Goal: Task Accomplishment & Management: Complete application form

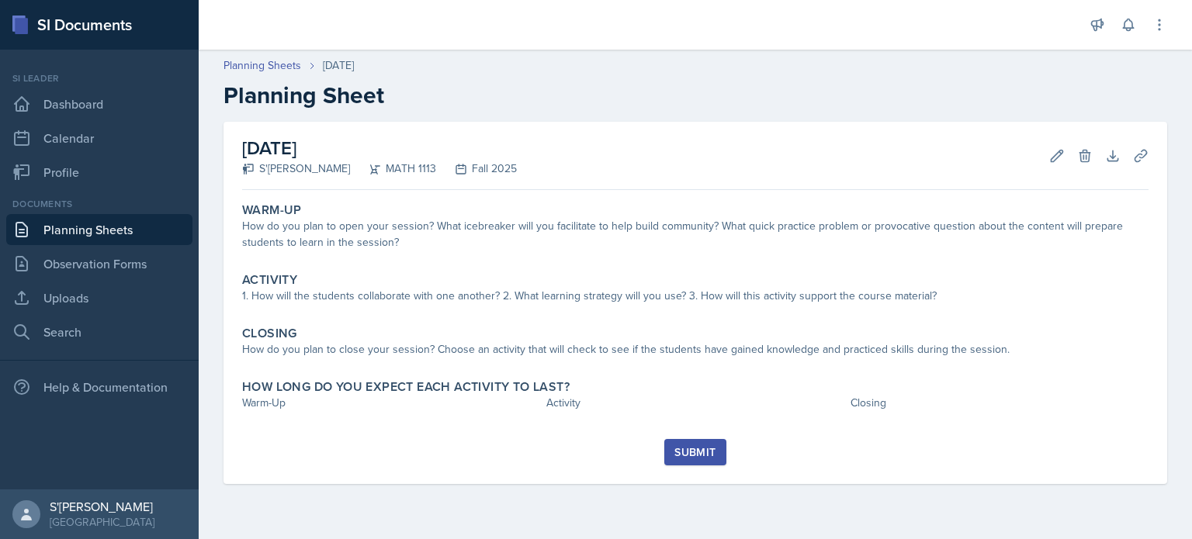
click at [569, 164] on div "[DATE] S'[PERSON_NAME] MATH 1113 Fall 2025 Edit Delete Download Uploads Autosav…" at bounding box center [695, 156] width 906 height 68
click at [715, 446] on div "Submit" at bounding box center [694, 452] width 41 height 12
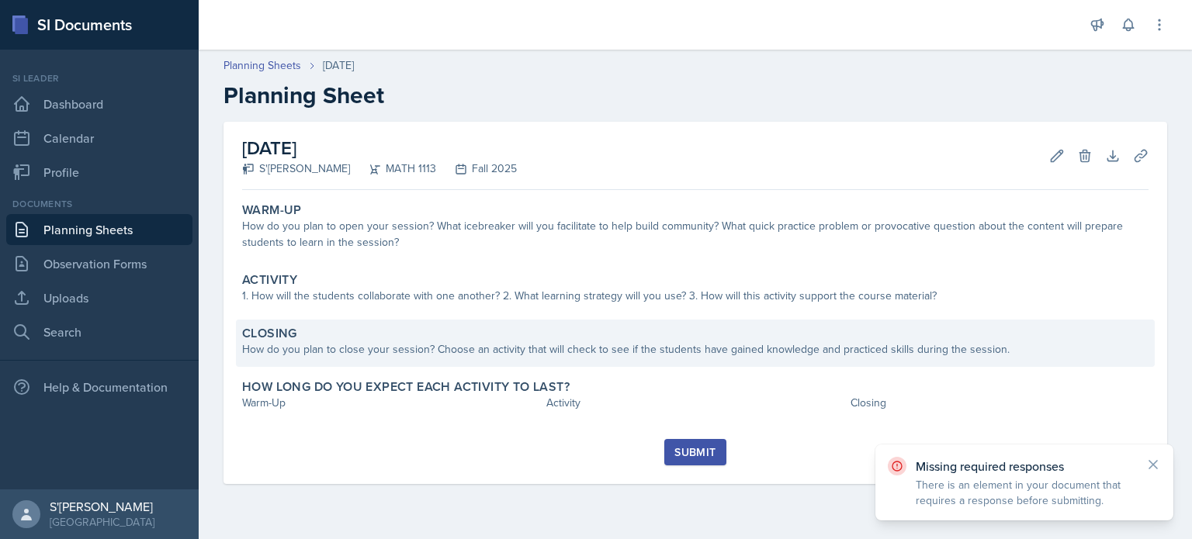
click at [683, 320] on div "Closing How do you plan to close your session? Choose an activity that will che…" at bounding box center [695, 343] width 919 height 47
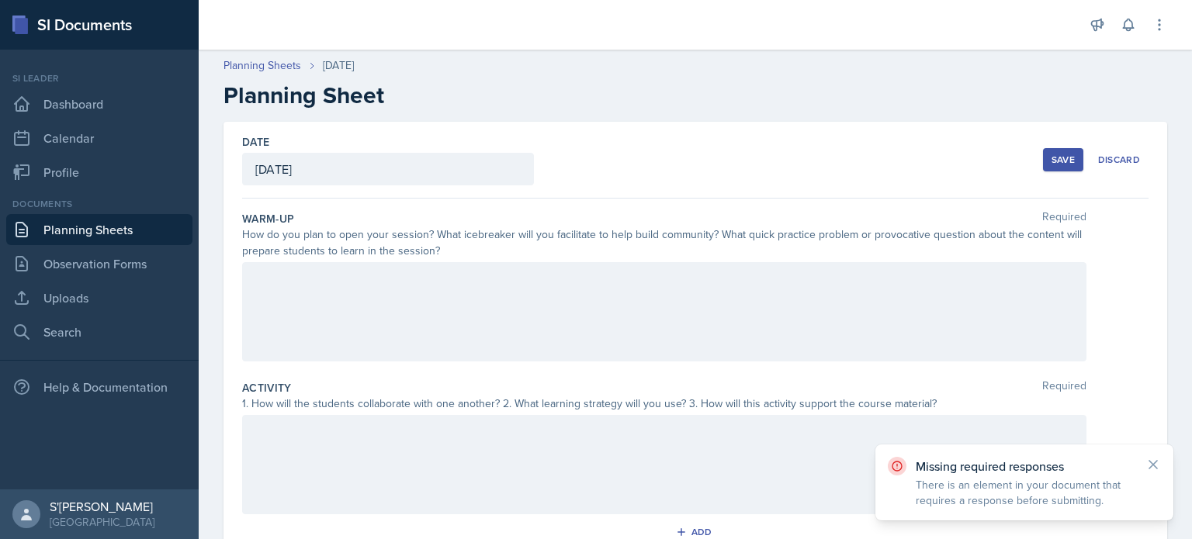
click at [845, 232] on div "How do you plan to open your session? What icebreaker will you facilitate to he…" at bounding box center [664, 243] width 844 height 33
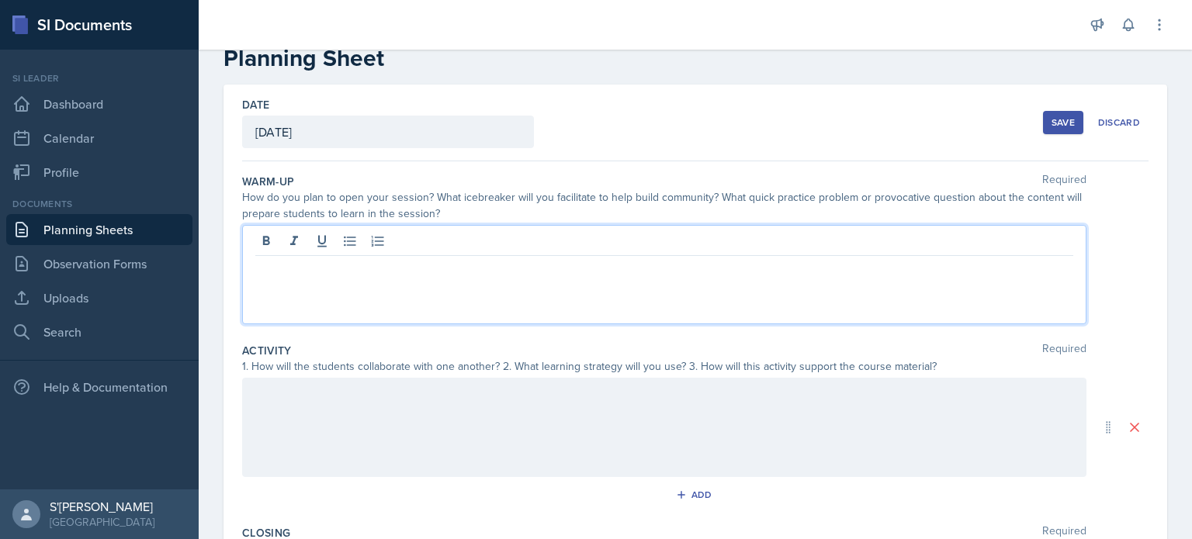
scroll to position [64, 0]
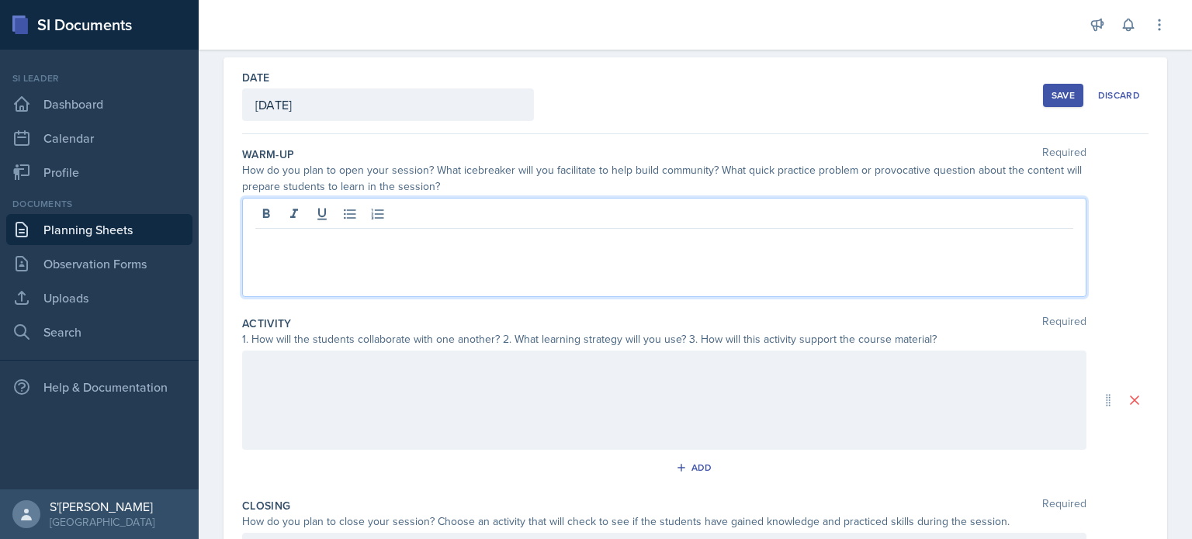
click at [759, 246] on p at bounding box center [664, 241] width 818 height 19
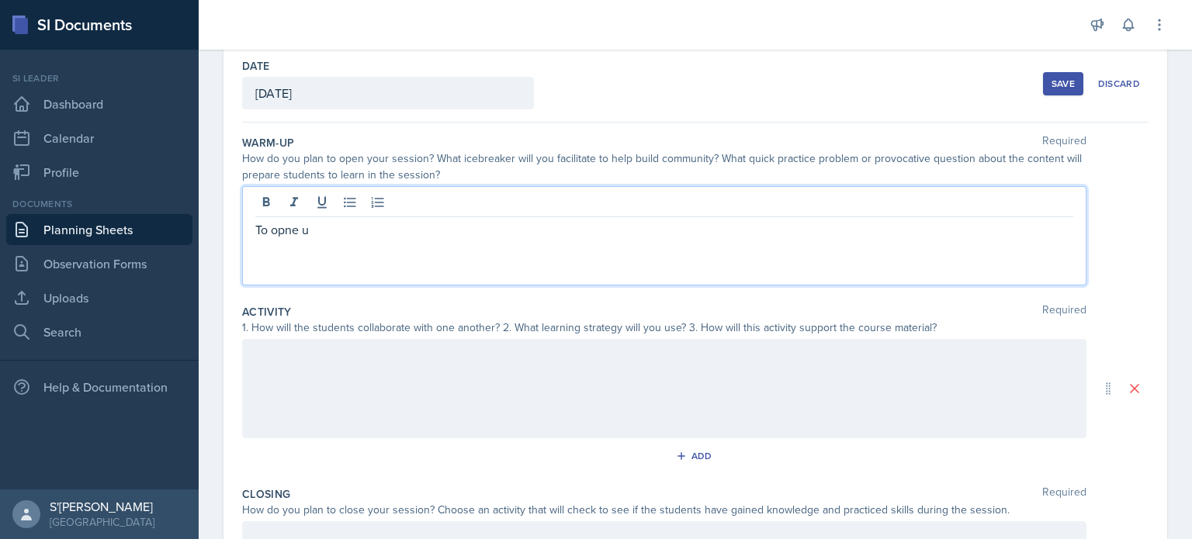
scroll to position [78, 0]
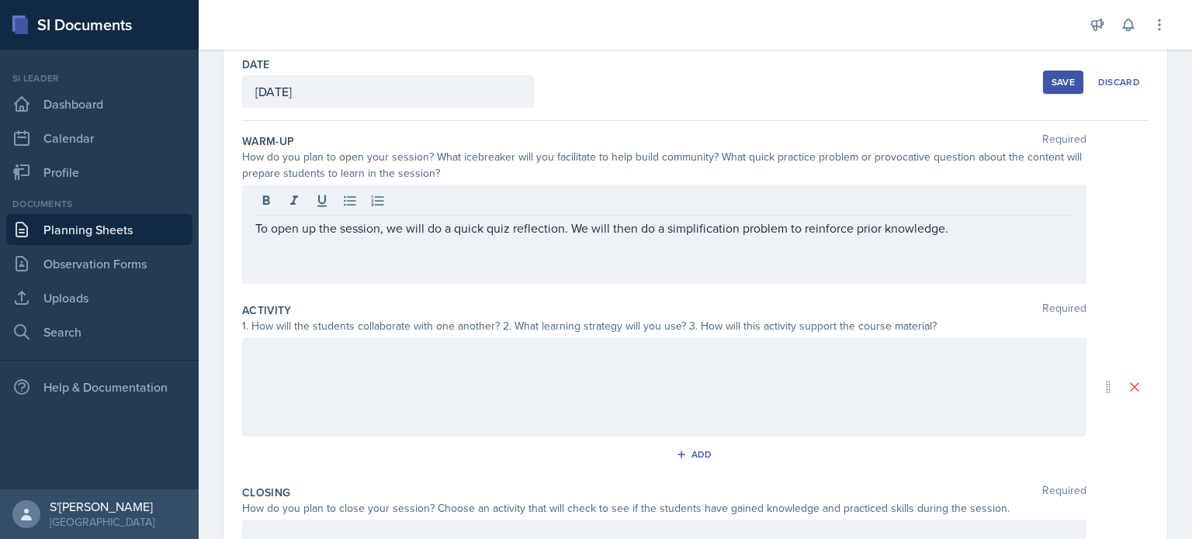
click at [480, 341] on div at bounding box center [664, 387] width 844 height 99
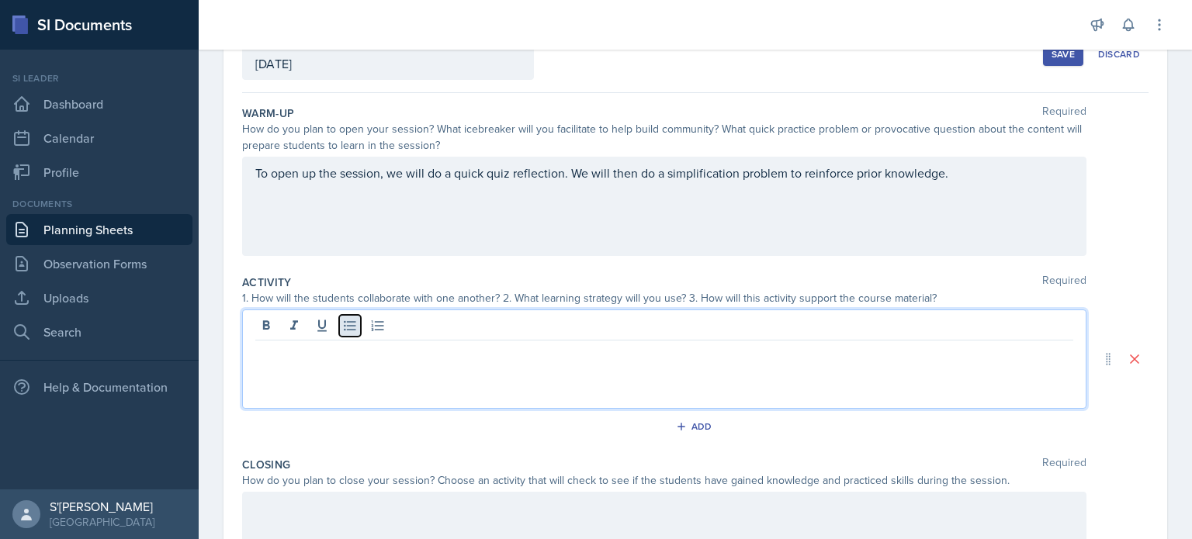
click at [348, 327] on icon at bounding box center [350, 326] width 16 height 16
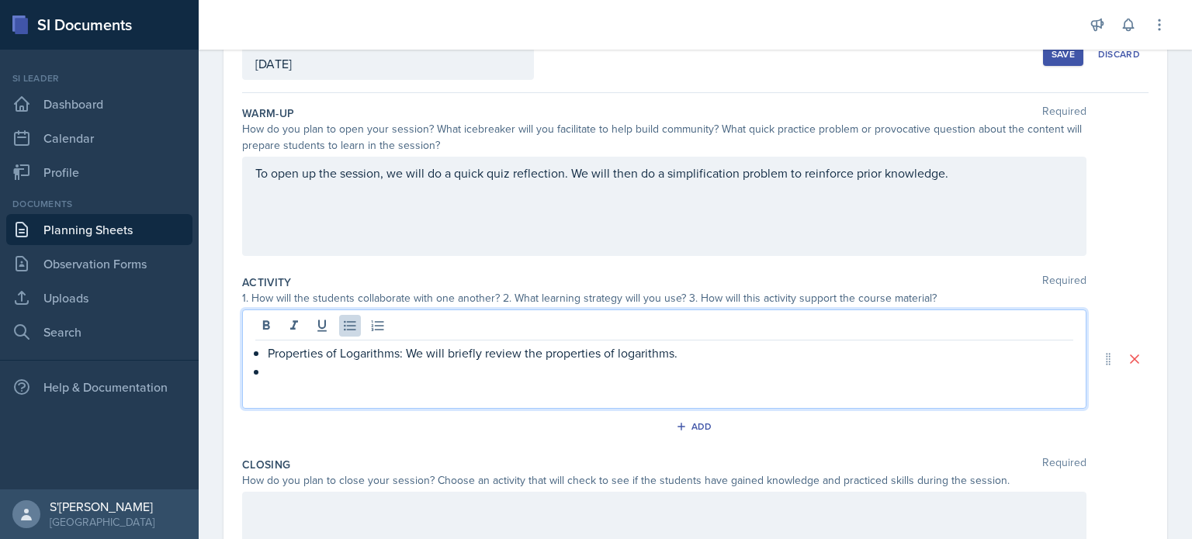
click at [692, 358] on p "Properties of Logarithms: We will briefly review the properties of logarithms." at bounding box center [670, 353] width 805 height 19
click at [573, 269] on div "Activity Required 1. How will the students collaborate with one another? 2. Wha…" at bounding box center [695, 359] width 906 height 182
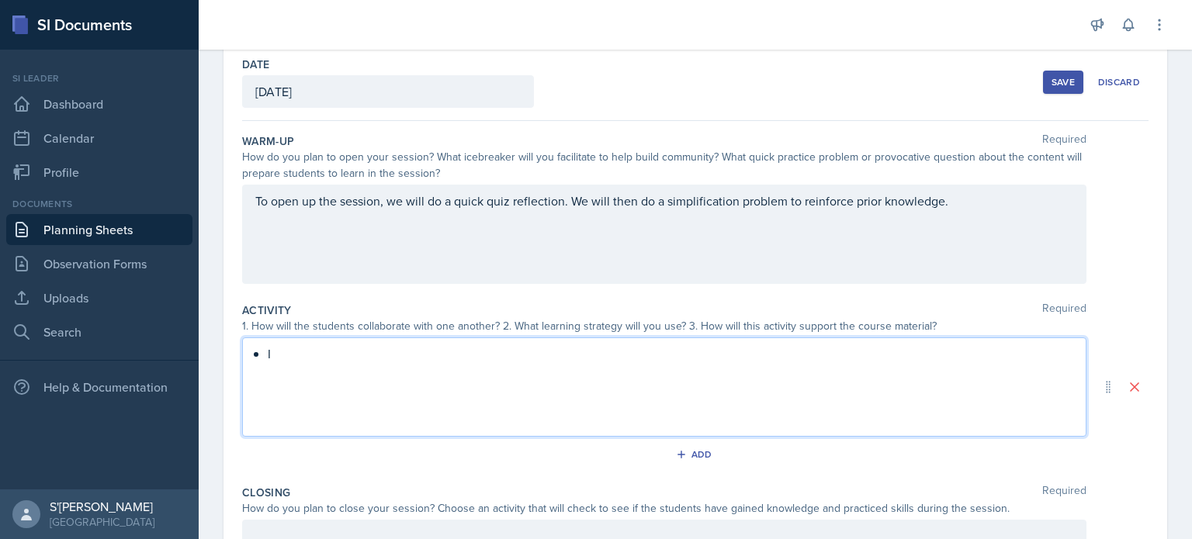
click at [386, 422] on div "I" at bounding box center [664, 387] width 844 height 99
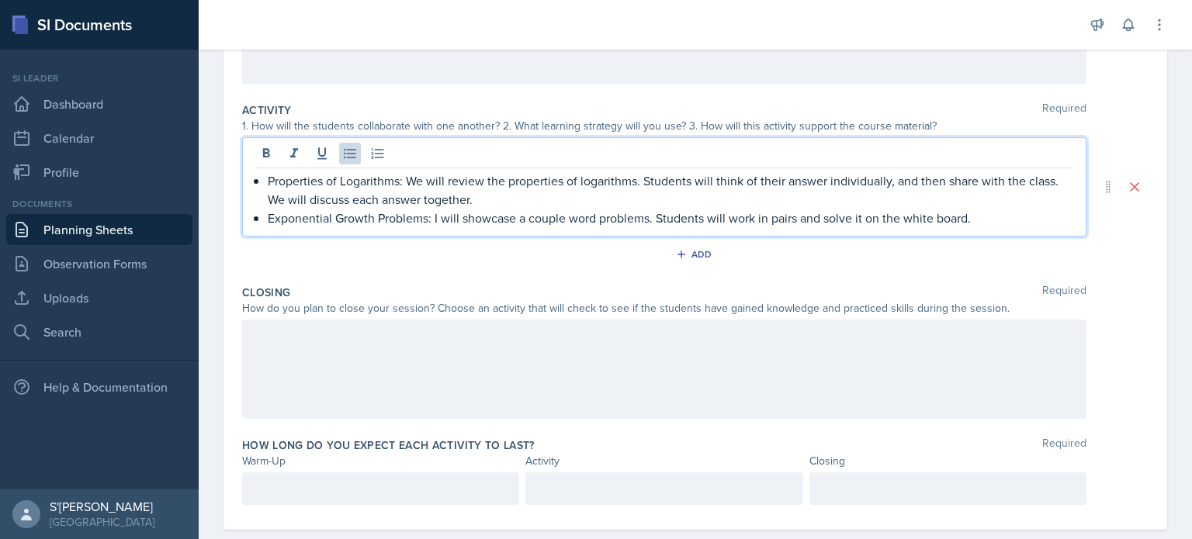
scroll to position [304, 0]
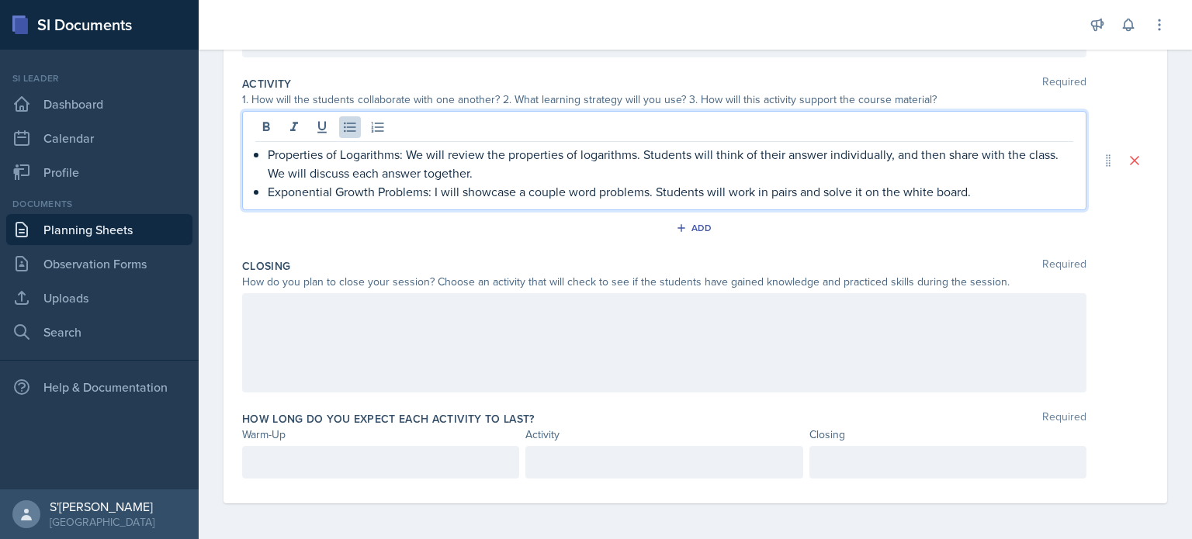
click at [441, 331] on div at bounding box center [664, 342] width 844 height 99
drag, startPoint x: 268, startPoint y: 120, endPoint x: 402, endPoint y: 153, distance: 138.1
click at [402, 153] on p "Properties of Logarithms: We will review the properties of logarithms. Students…" at bounding box center [670, 163] width 805 height 37
click at [272, 120] on icon at bounding box center [266, 127] width 16 height 16
drag, startPoint x: 267, startPoint y: 190, endPoint x: 431, endPoint y: 204, distance: 164.3
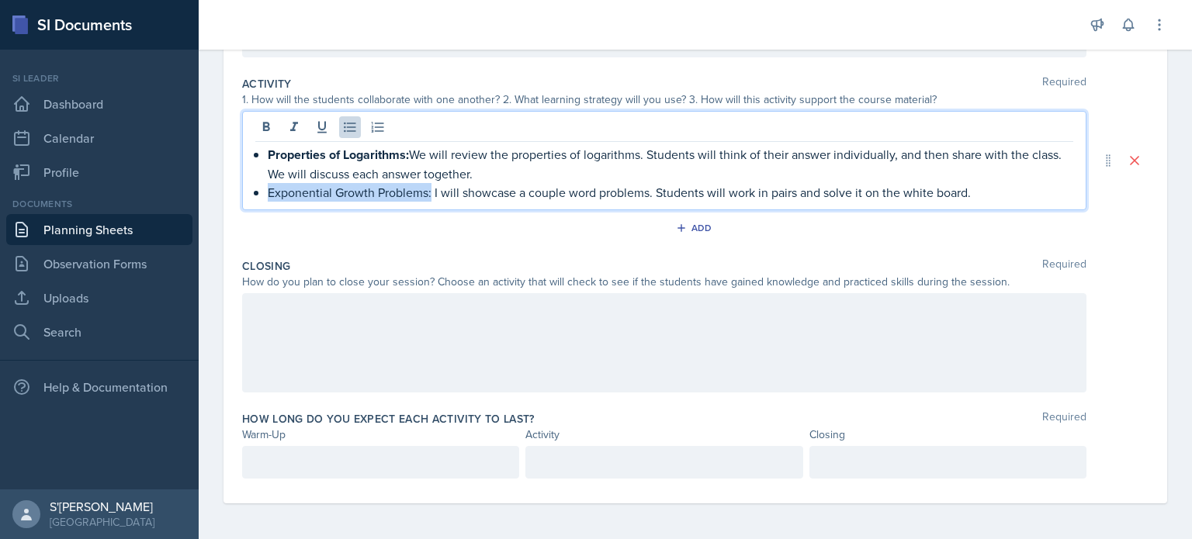
click at [431, 204] on div "Properties of Logarithms: We will review the properties of logarithms. Students…" at bounding box center [664, 160] width 844 height 99
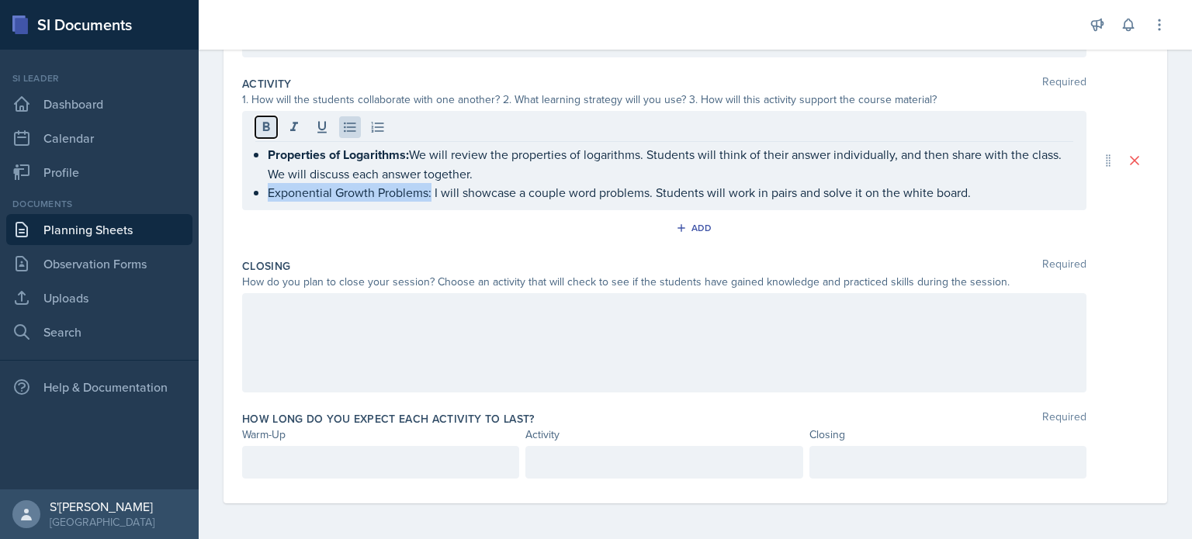
click at [259, 128] on icon at bounding box center [266, 127] width 16 height 16
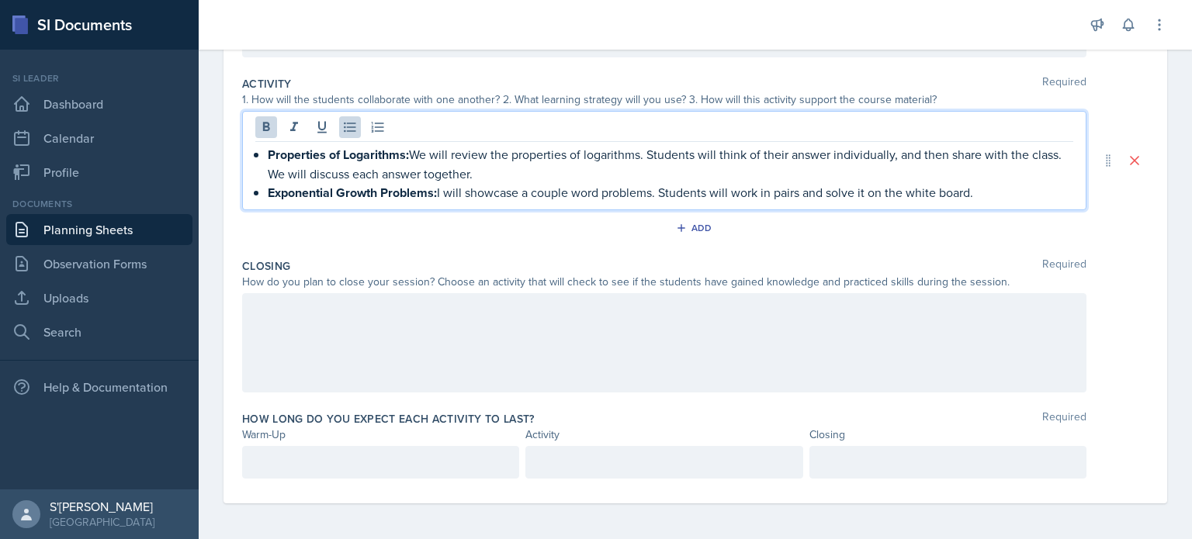
click at [440, 388] on div at bounding box center [664, 342] width 844 height 99
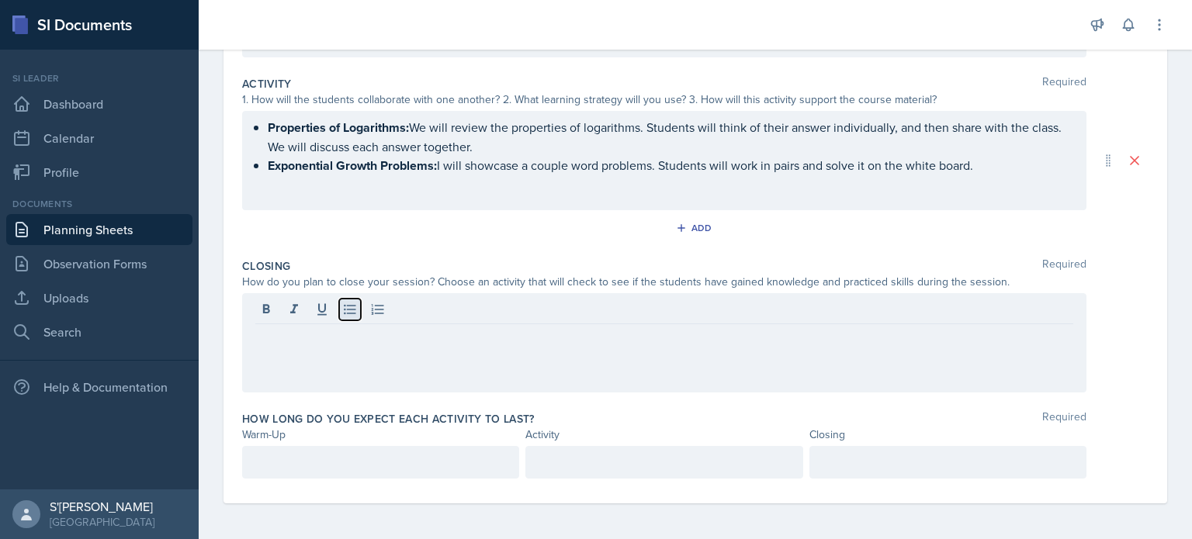
click at [344, 313] on icon at bounding box center [350, 310] width 16 height 16
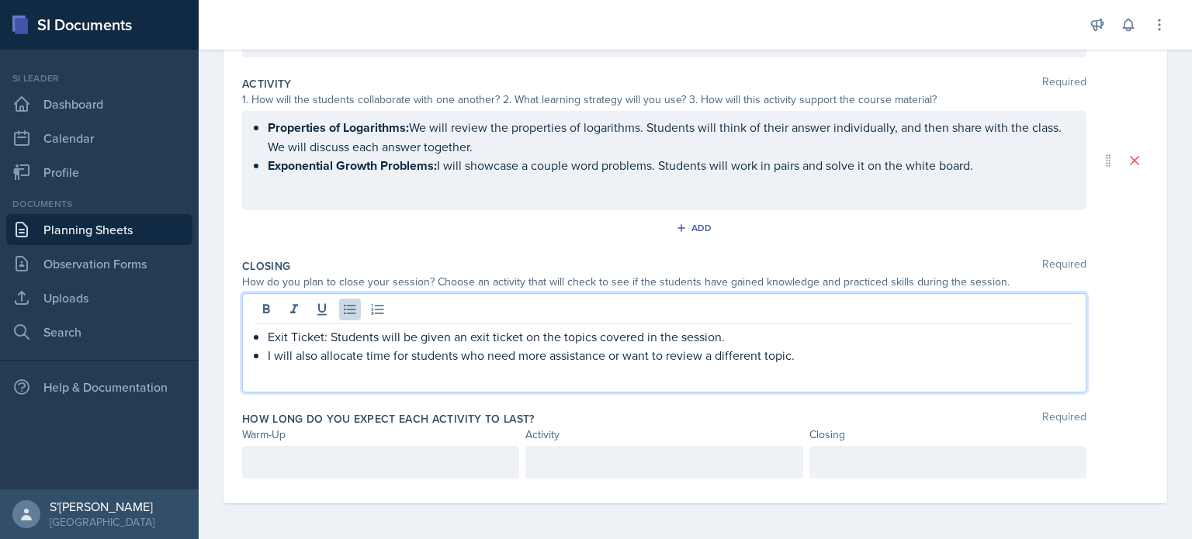
click at [300, 455] on div at bounding box center [380, 462] width 277 height 33
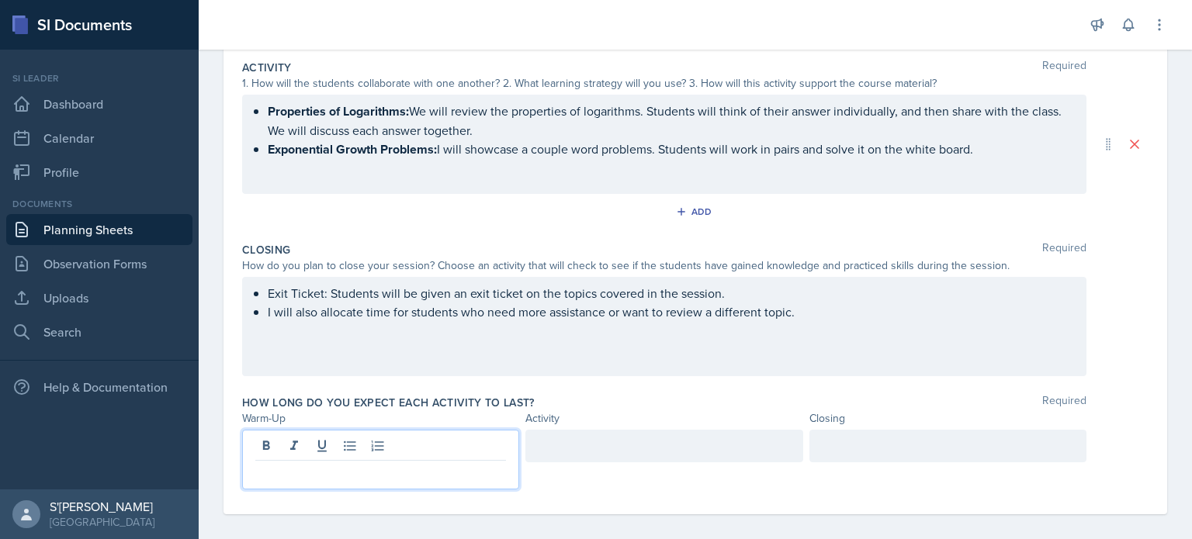
scroll to position [319, 0]
click at [608, 442] on div at bounding box center [663, 447] width 277 height 33
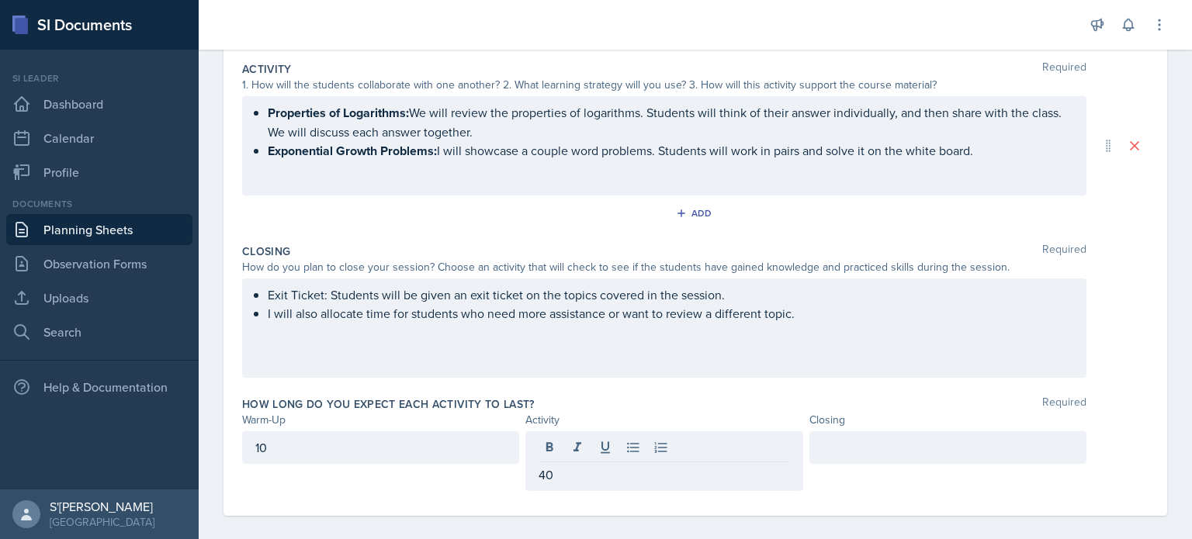
drag, startPoint x: 791, startPoint y: 449, endPoint x: 845, endPoint y: 448, distance: 54.3
click at [845, 448] on div "10 40" at bounding box center [664, 461] width 844 height 60
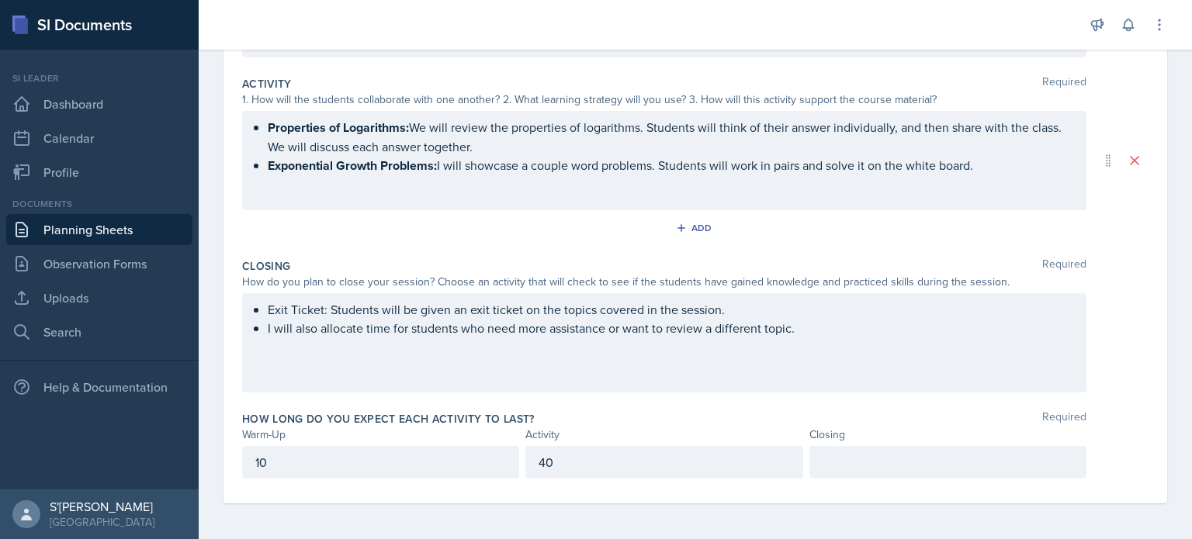
click at [845, 448] on div at bounding box center [947, 462] width 277 height 33
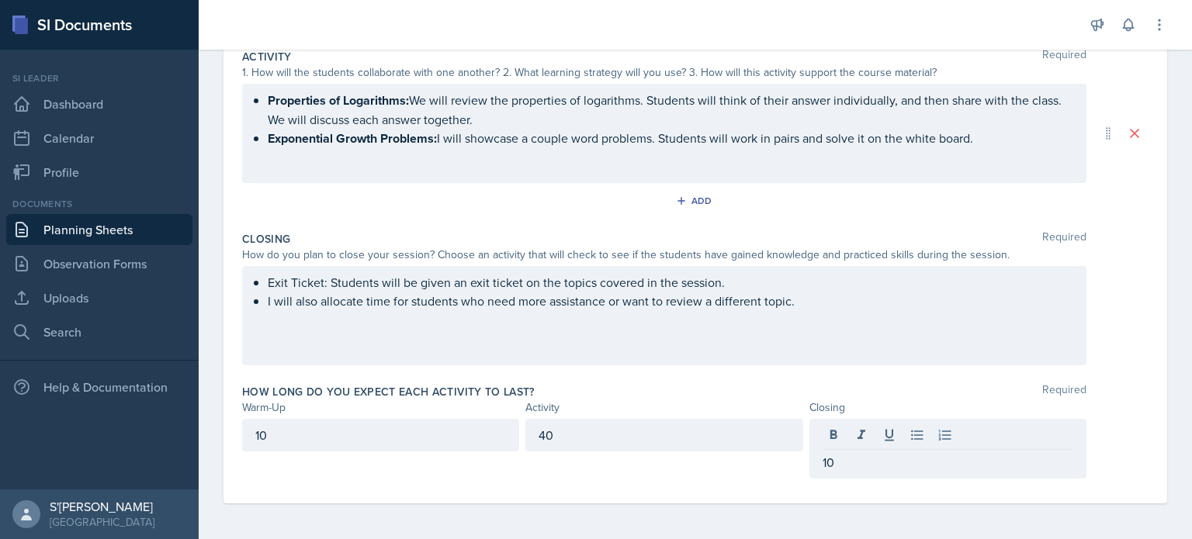
click at [815, 369] on div "Closing Required How do you plan to close your session? Choose an activity that…" at bounding box center [695, 301] width 906 height 153
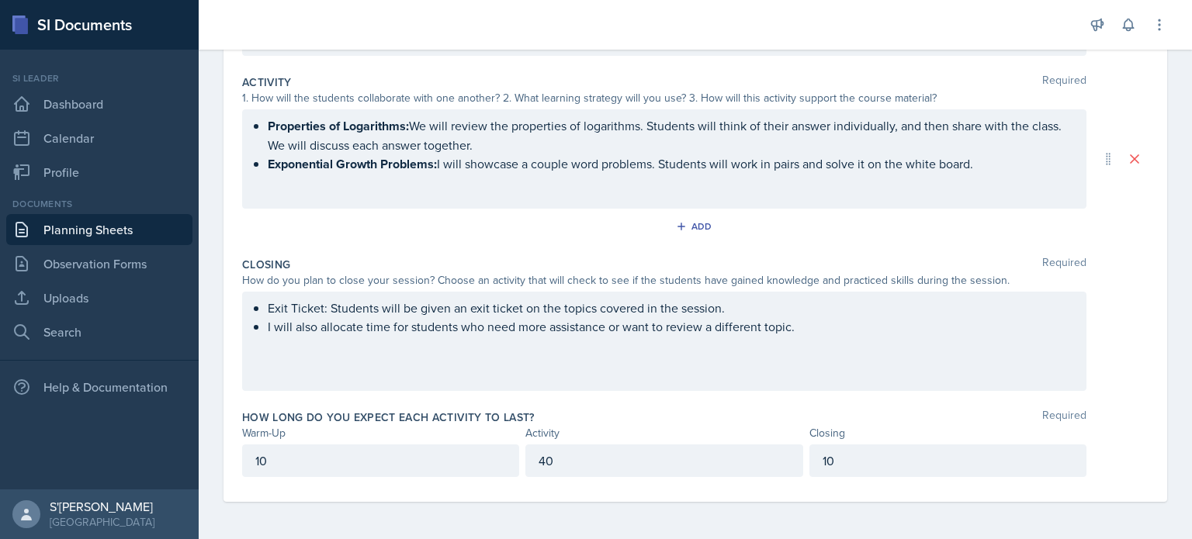
click at [588, 453] on p "40" at bounding box center [663, 461] width 251 height 19
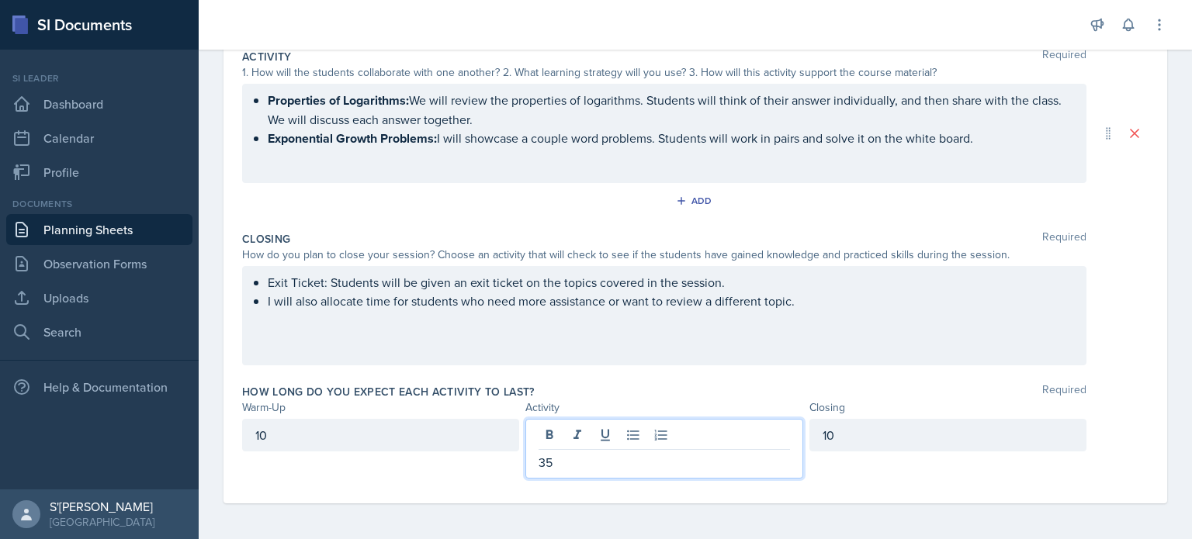
click at [461, 371] on div "Closing Required How do you plan to close your session? Choose an activity that…" at bounding box center [695, 301] width 906 height 153
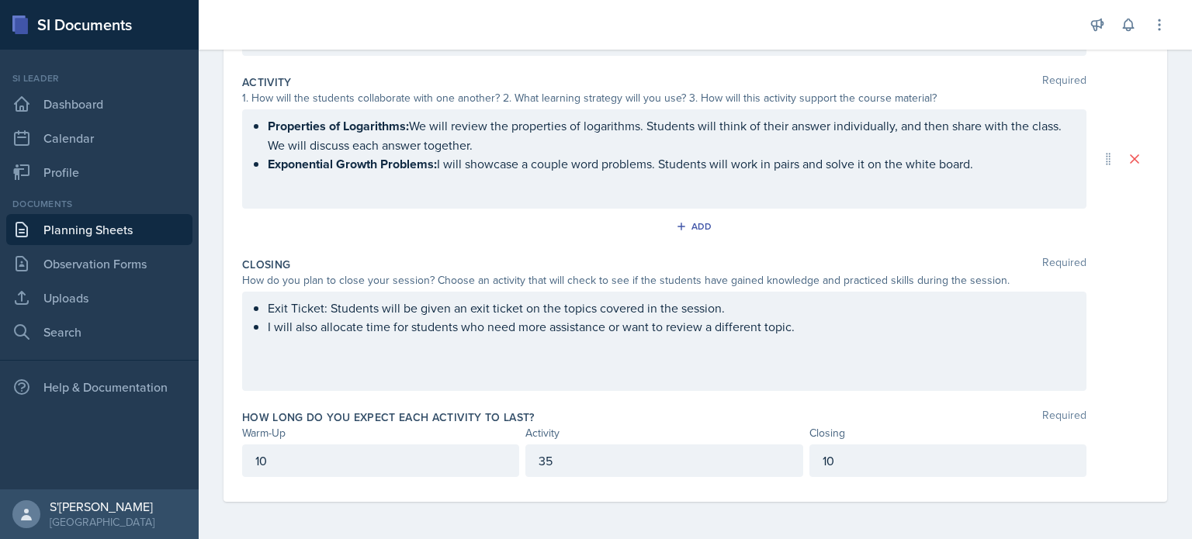
scroll to position [304, 0]
click at [863, 449] on div "10" at bounding box center [947, 462] width 277 height 33
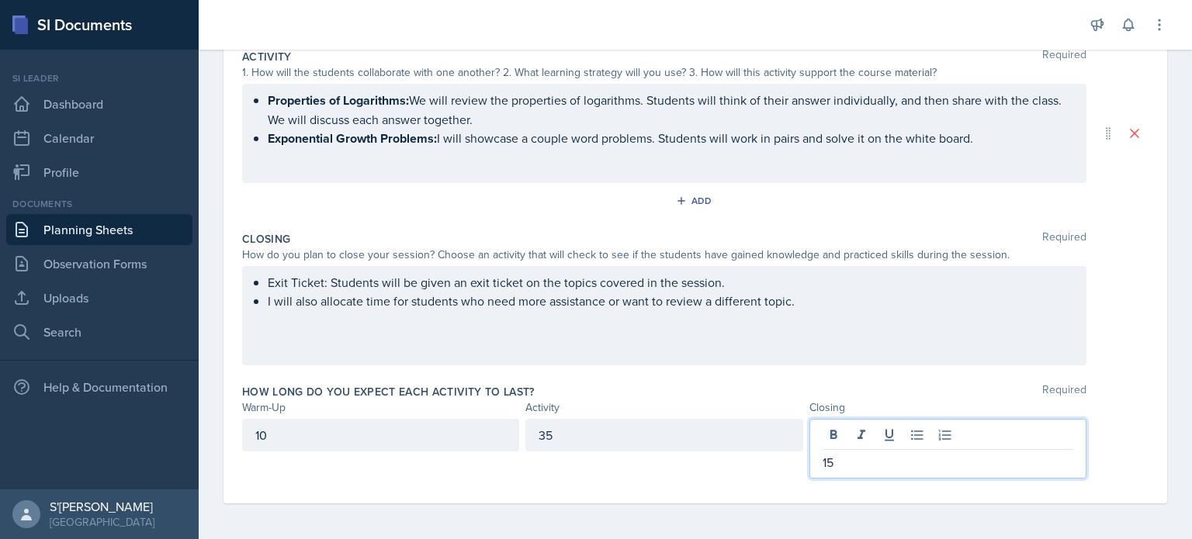
click at [792, 376] on div "Closing Required How do you plan to close your session? Choose an activity that…" at bounding box center [695, 301] width 906 height 153
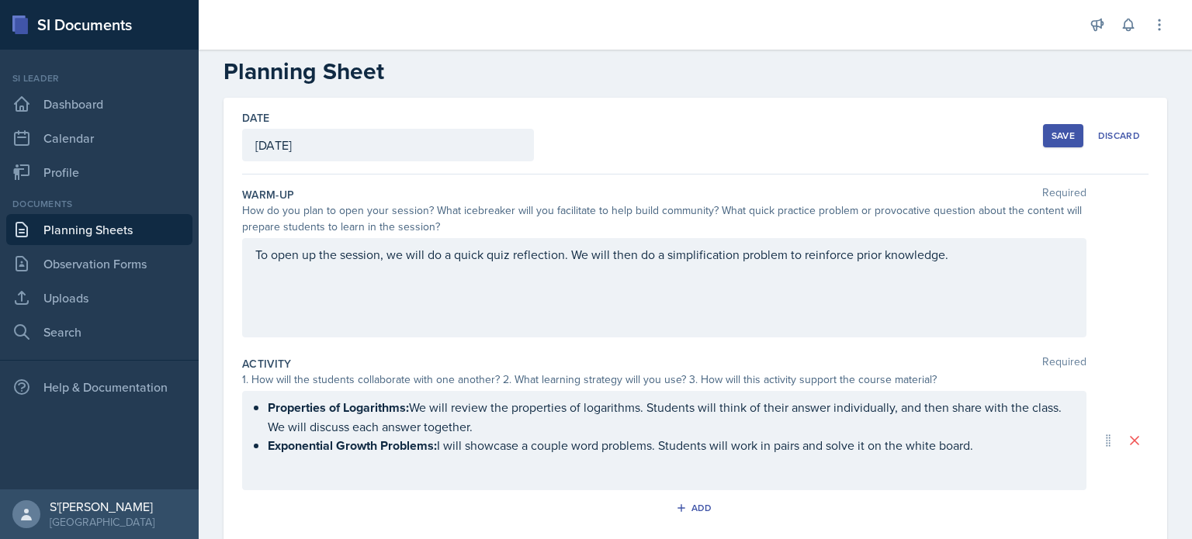
scroll to position [0, 0]
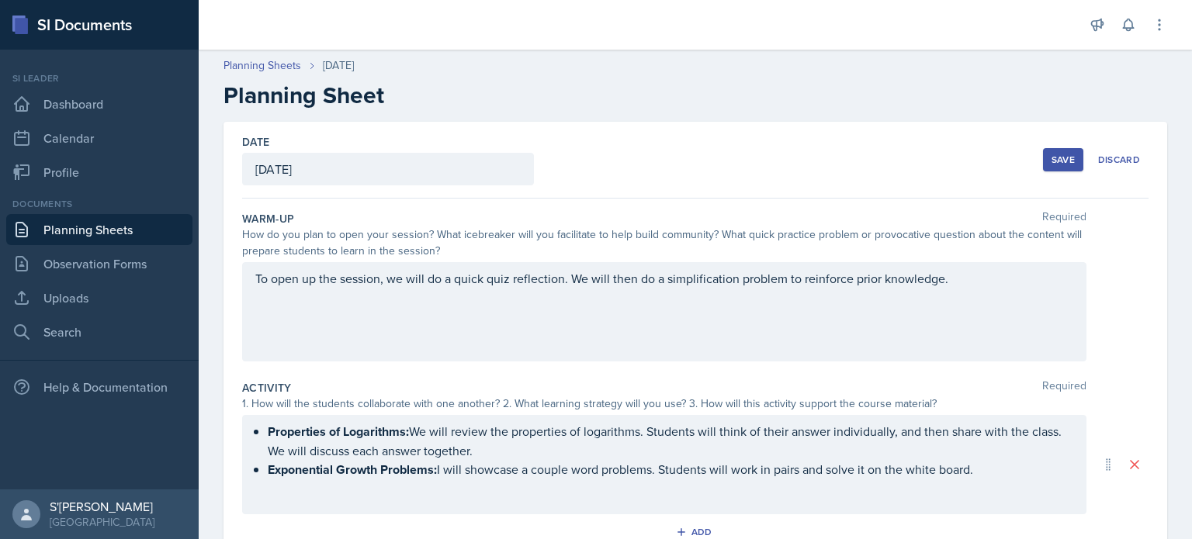
click at [1043, 164] on button "Save" at bounding box center [1063, 159] width 40 height 23
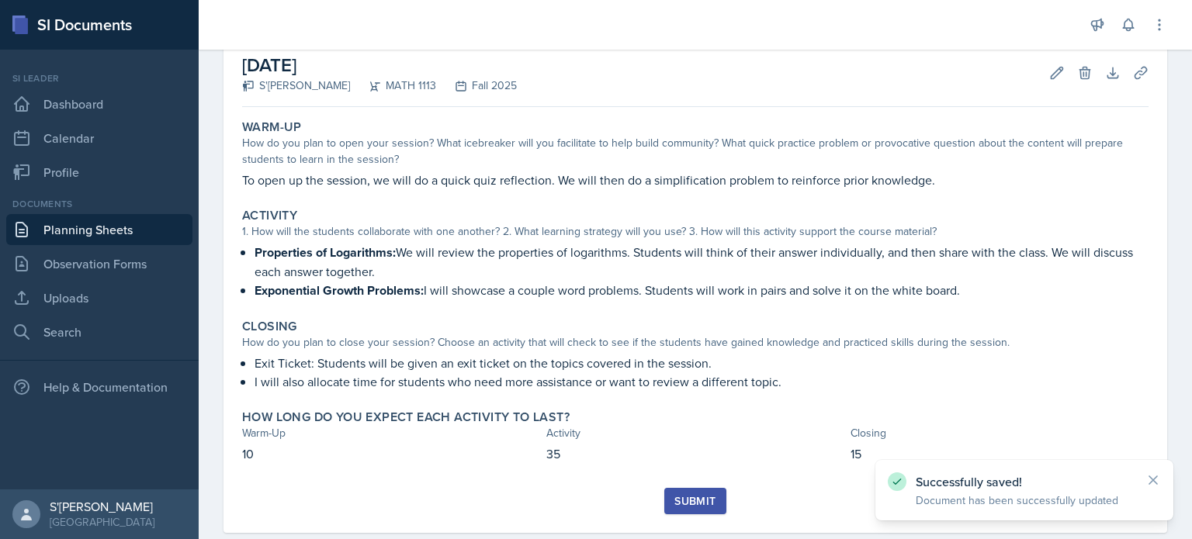
scroll to position [84, 0]
click at [85, 238] on link "Planning Sheets" at bounding box center [99, 229] width 186 height 31
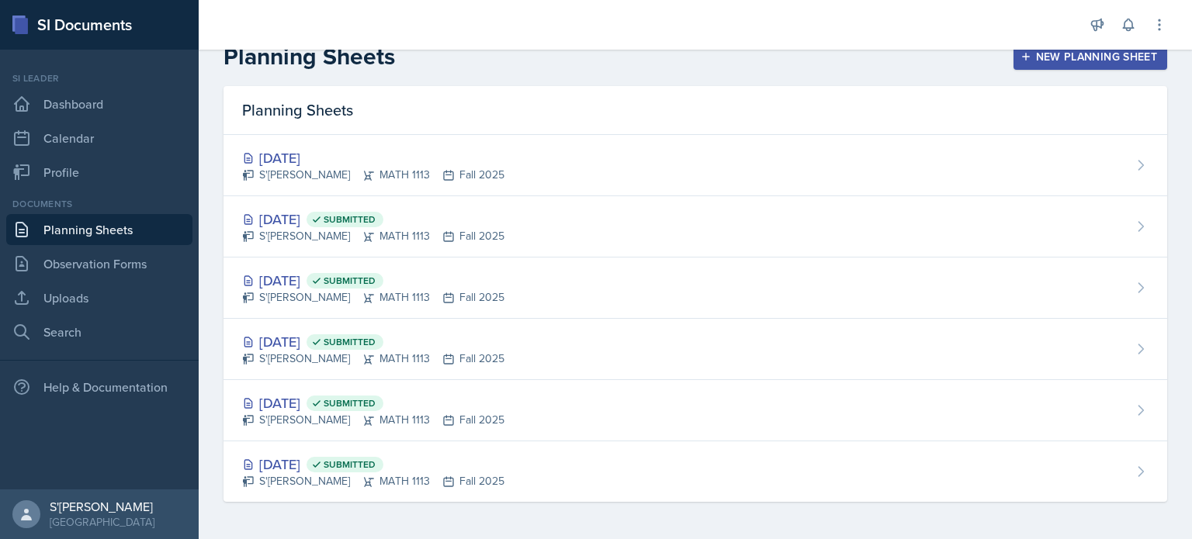
scroll to position [22, 0]
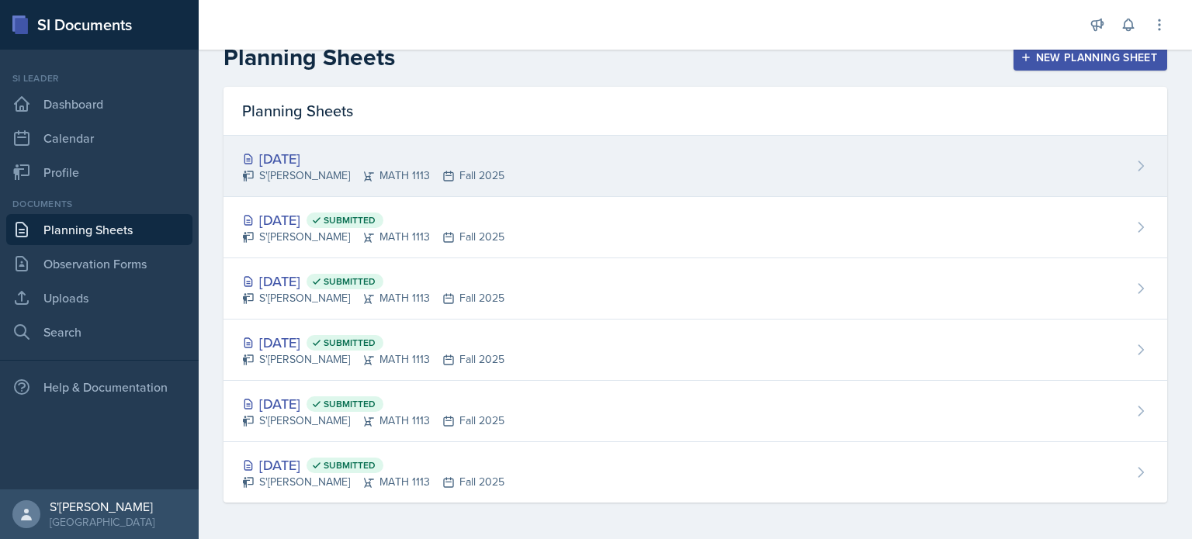
click at [330, 158] on div "[DATE]" at bounding box center [373, 158] width 262 height 21
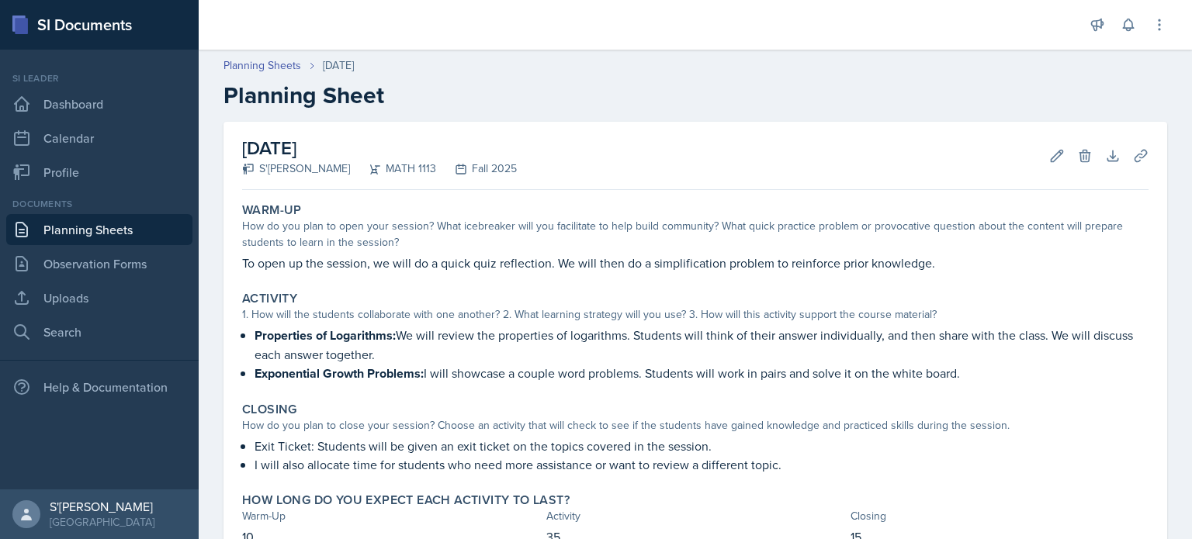
scroll to position [112, 0]
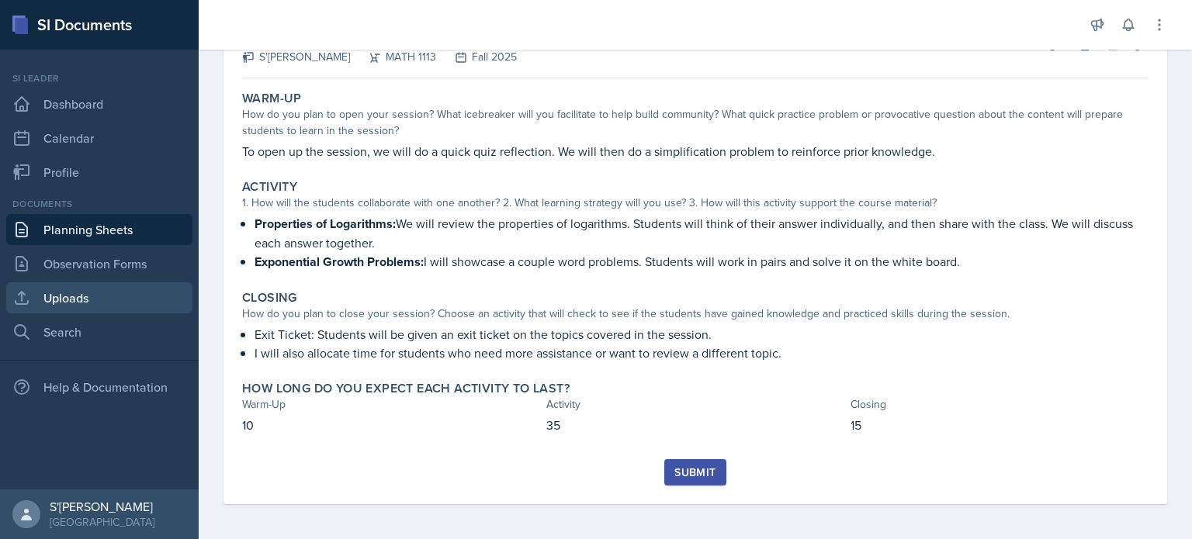
click at [107, 294] on link "Uploads" at bounding box center [99, 297] width 186 height 31
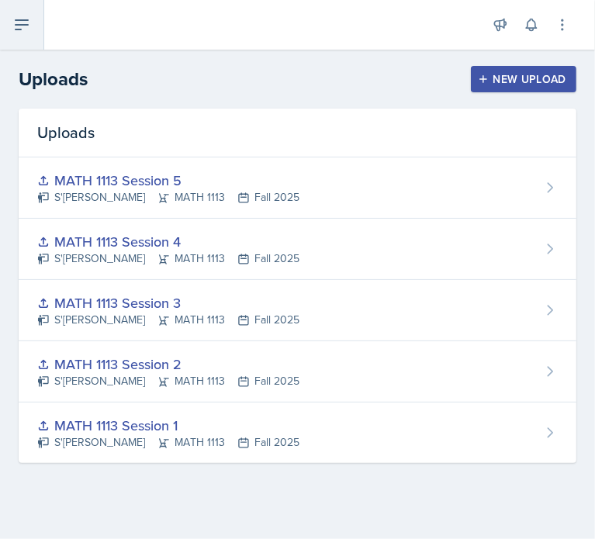
click at [13, 26] on icon at bounding box center [21, 25] width 19 height 19
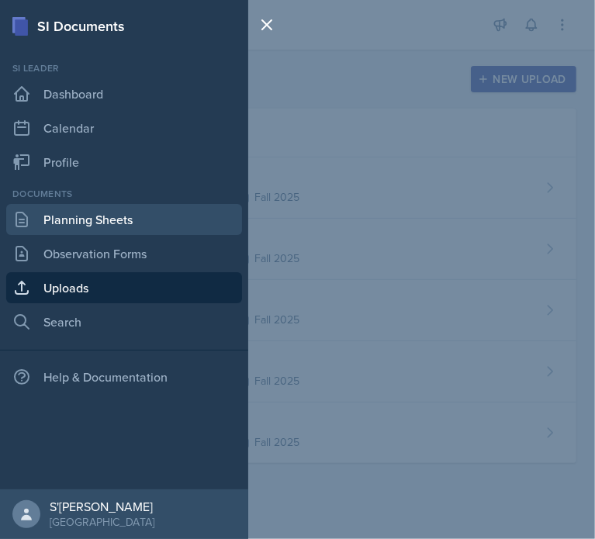
click at [92, 223] on link "Planning Sheets" at bounding box center [124, 219] width 236 height 31
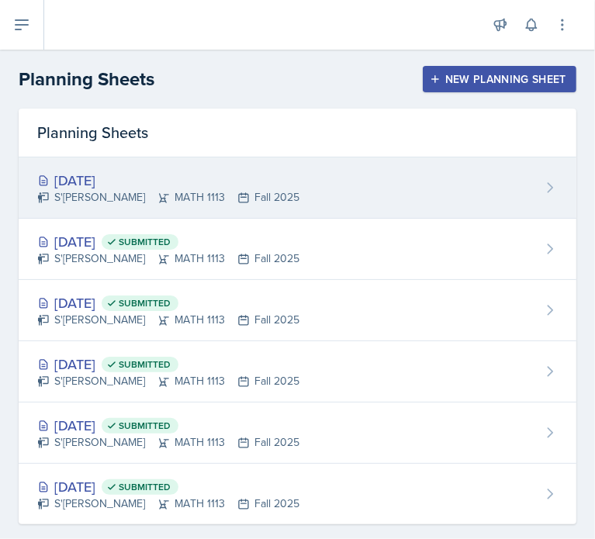
click at [214, 181] on div "[DATE]" at bounding box center [168, 180] width 262 height 21
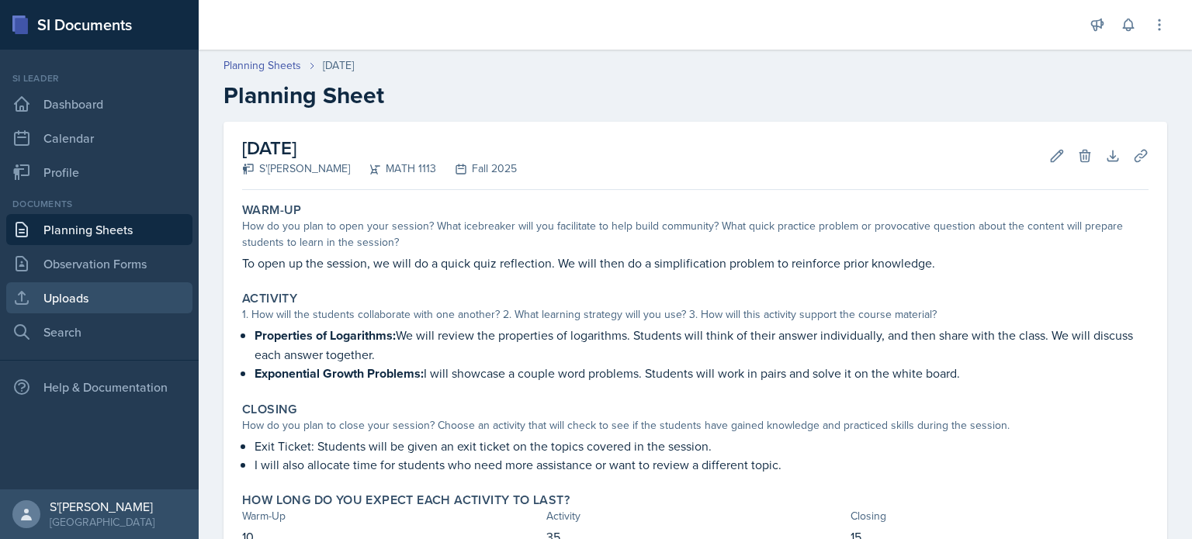
click at [106, 289] on link "Uploads" at bounding box center [99, 297] width 186 height 31
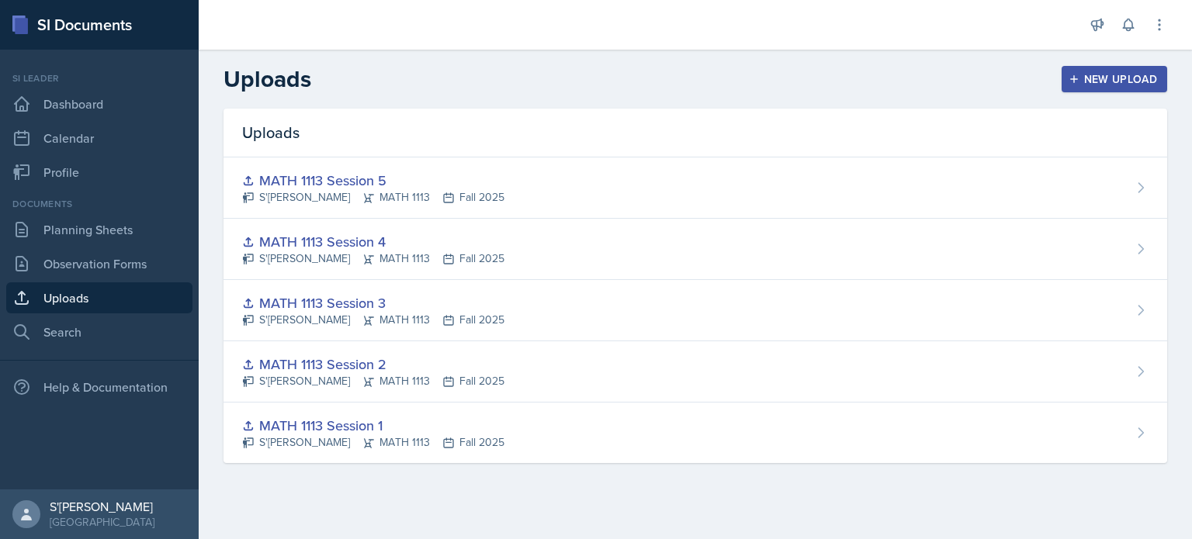
click at [1161, 82] on button "New Upload" at bounding box center [1114, 79] width 106 height 26
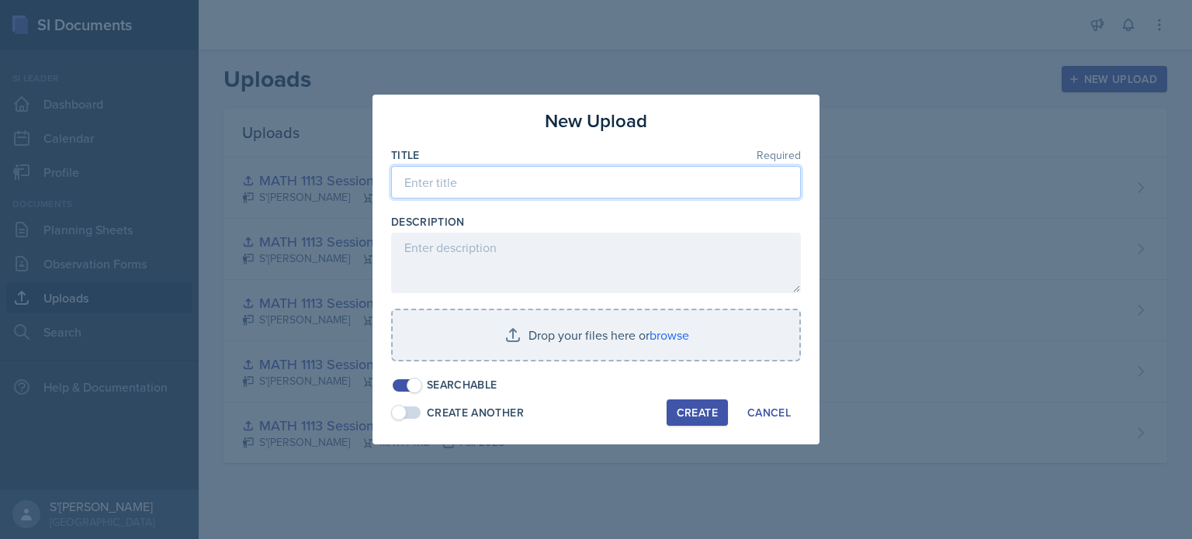
click at [448, 179] on input at bounding box center [596, 182] width 410 height 33
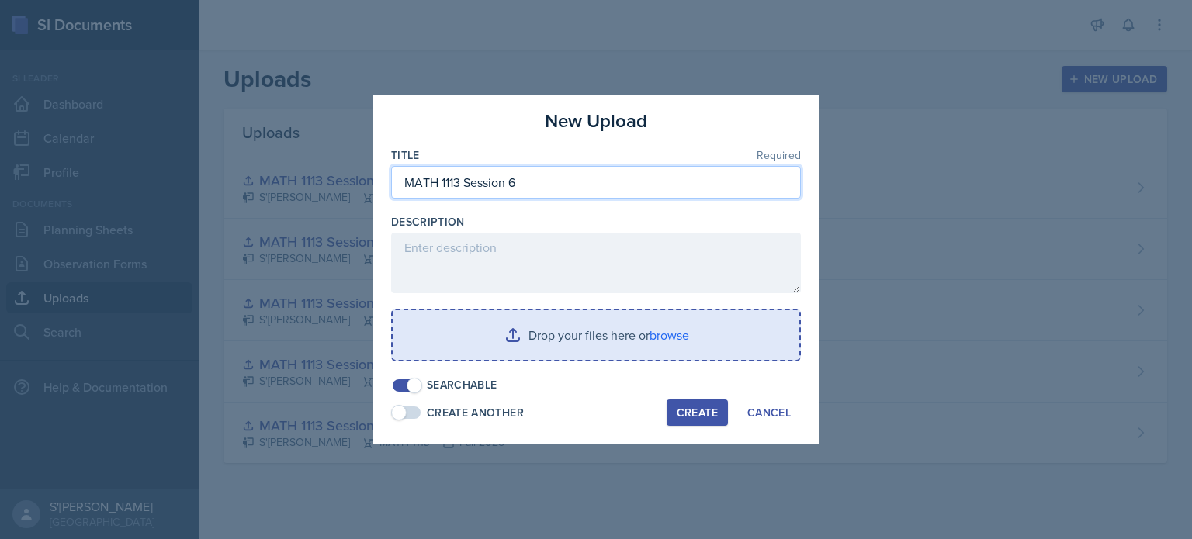
type input "MATH 1113 Session 6"
click at [660, 355] on input "file" at bounding box center [596, 335] width 407 height 50
click at [629, 334] on input "file" at bounding box center [596, 335] width 407 height 50
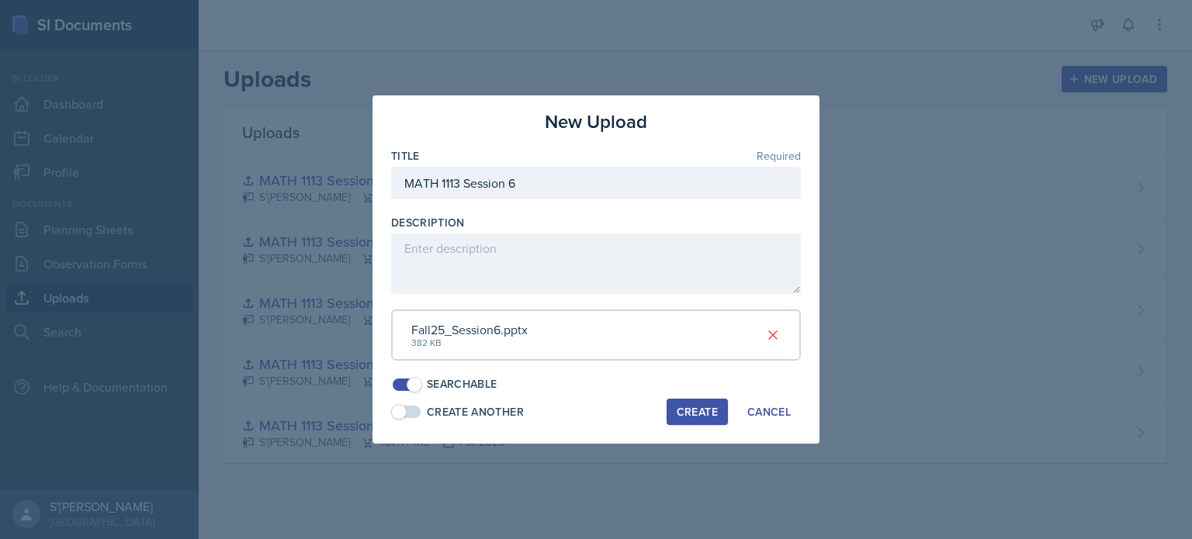
click at [705, 421] on button "Create" at bounding box center [696, 412] width 61 height 26
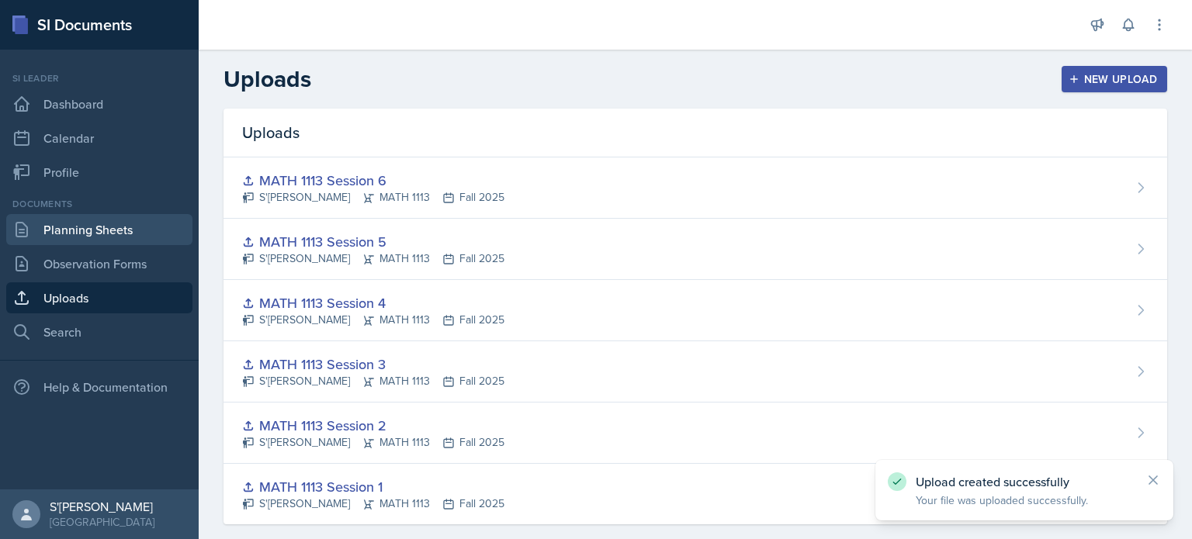
click at [88, 229] on link "Planning Sheets" at bounding box center [99, 229] width 186 height 31
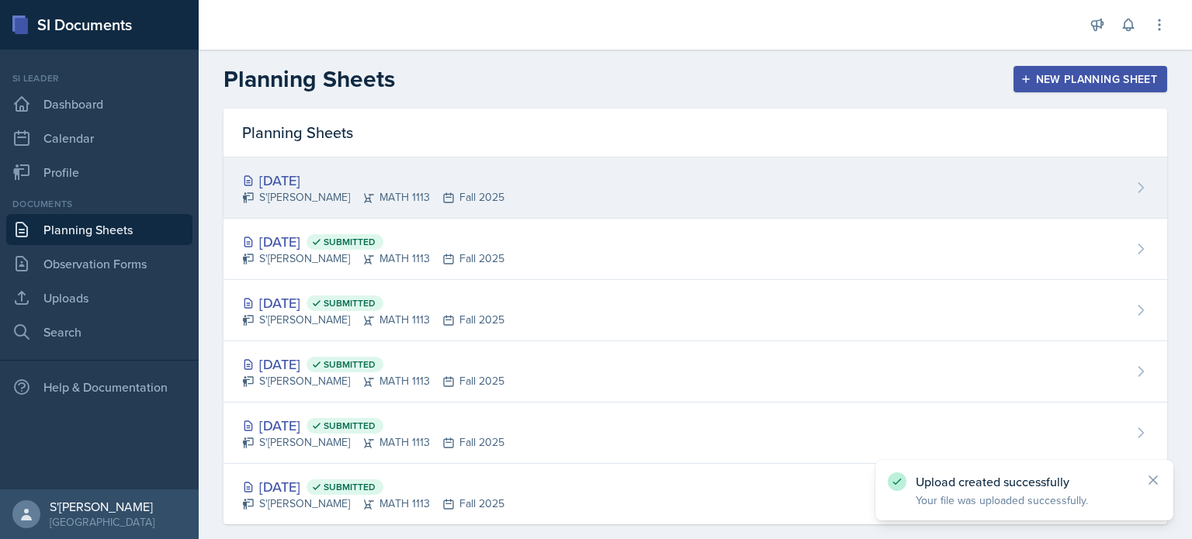
click at [531, 209] on div "[DATE] S'[PERSON_NAME] MATH 1113 Fall 2025" at bounding box center [694, 188] width 943 height 61
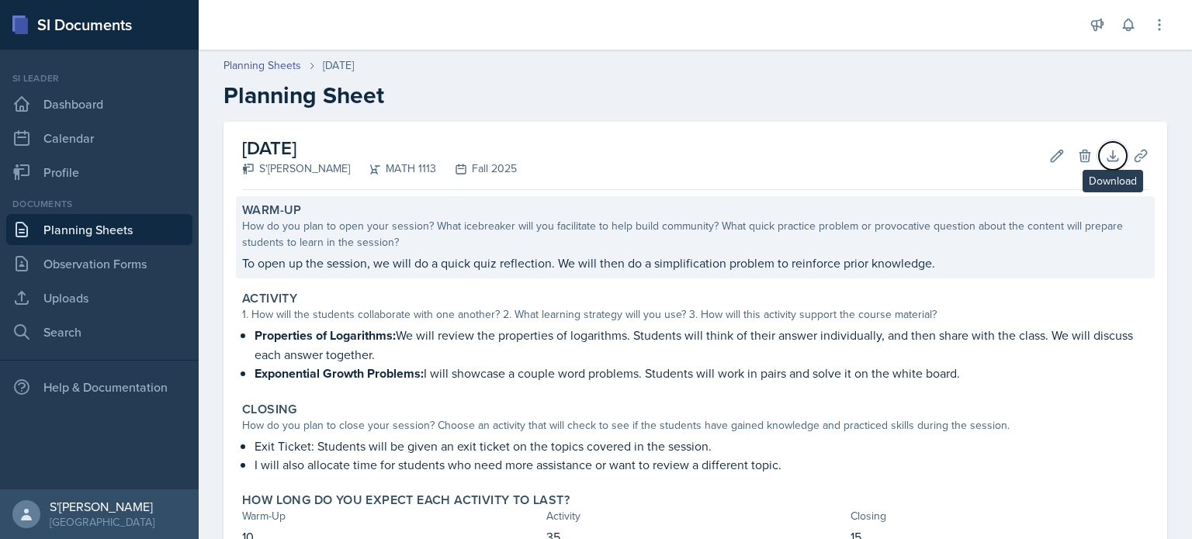
drag, startPoint x: 1096, startPoint y: 160, endPoint x: 1117, endPoint y: 222, distance: 65.8
click at [1117, 222] on div "[DATE] S'[PERSON_NAME] MATH 1113 Fall 2025 Edit Delete Download Uploads Autosav…" at bounding box center [694, 369] width 943 height 494
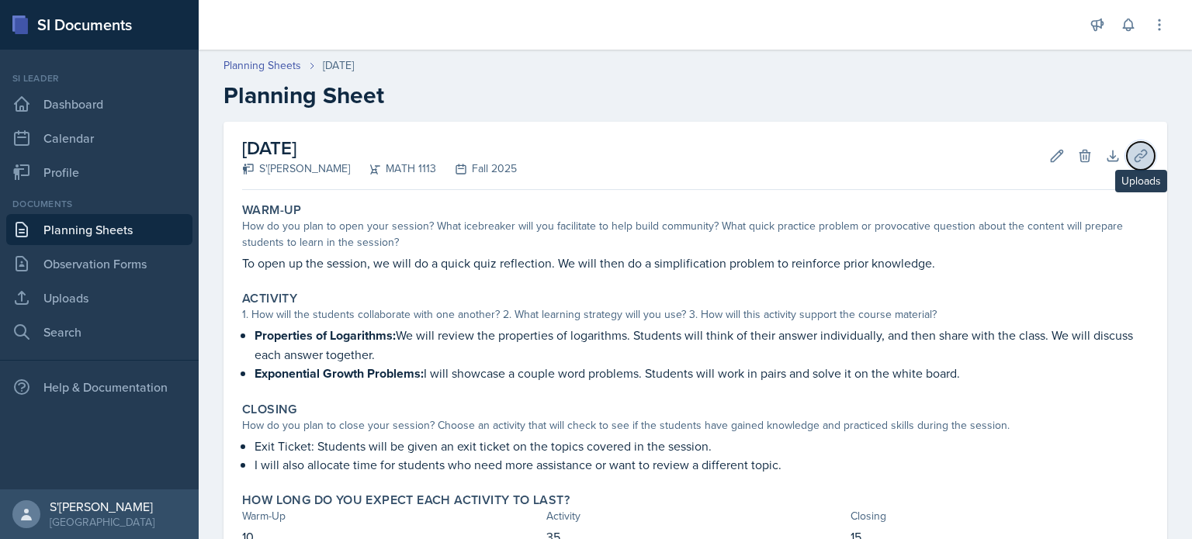
click at [1134, 154] on icon at bounding box center [1140, 156] width 12 height 12
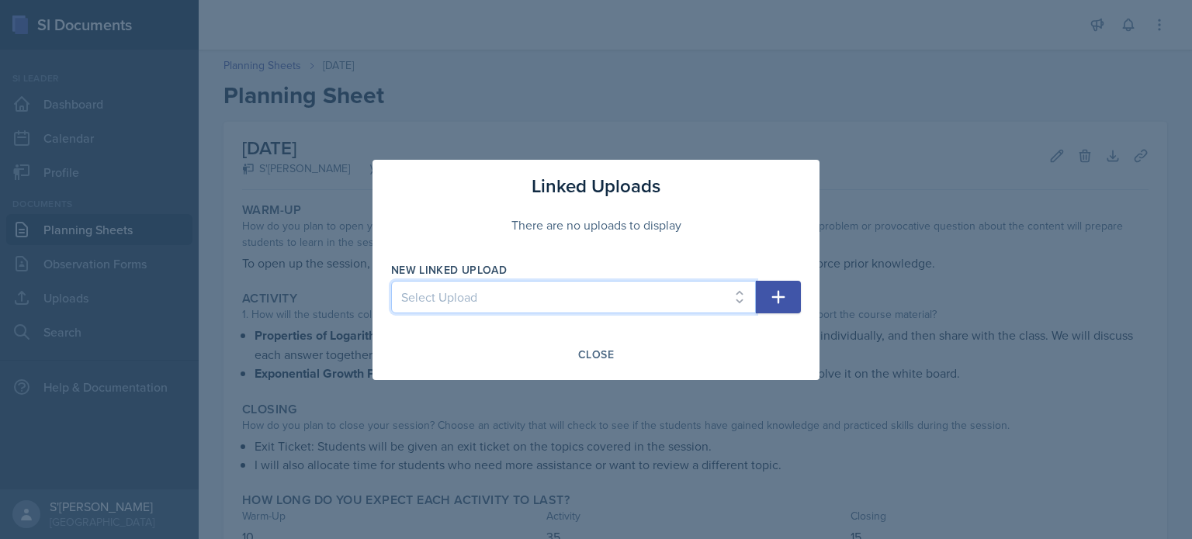
click at [725, 292] on select "Select Upload MATH 1113 Session 1 MATH 1113 Session 2 MATH 1113 Session 3 MATH …" at bounding box center [573, 297] width 365 height 33
select select "1b40080e-e14e-467a-b1aa-a7835263e554"
click at [391, 281] on select "Select Upload MATH 1113 Session 1 MATH 1113 Session 2 MATH 1113 Session 3 MATH …" at bounding box center [573, 297] width 365 height 33
click at [781, 297] on icon "button" at bounding box center [778, 296] width 13 height 13
select select
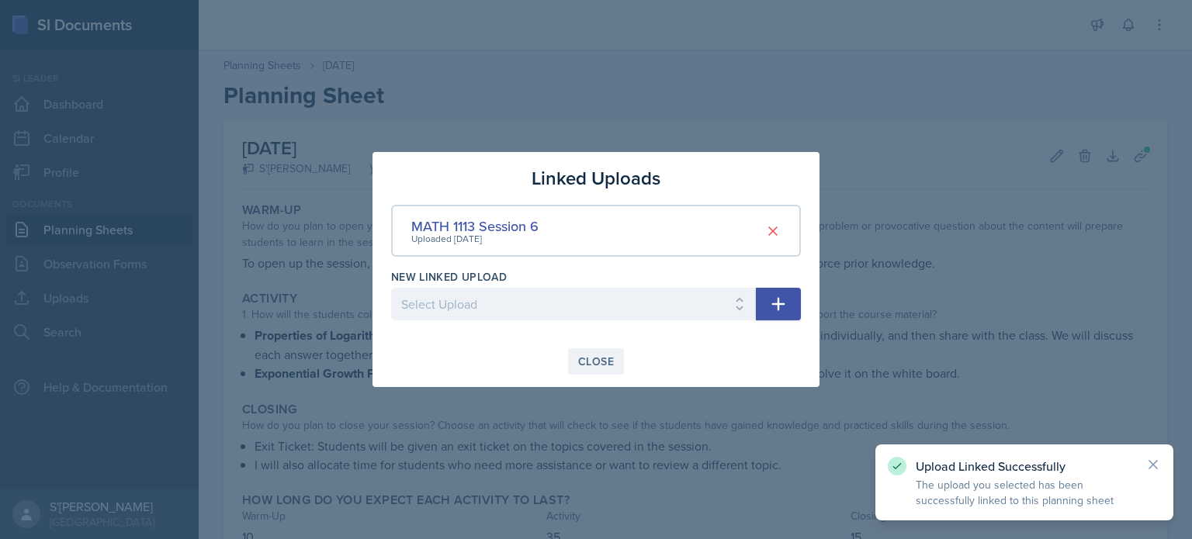
click at [590, 365] on div "Close" at bounding box center [596, 361] width 36 height 12
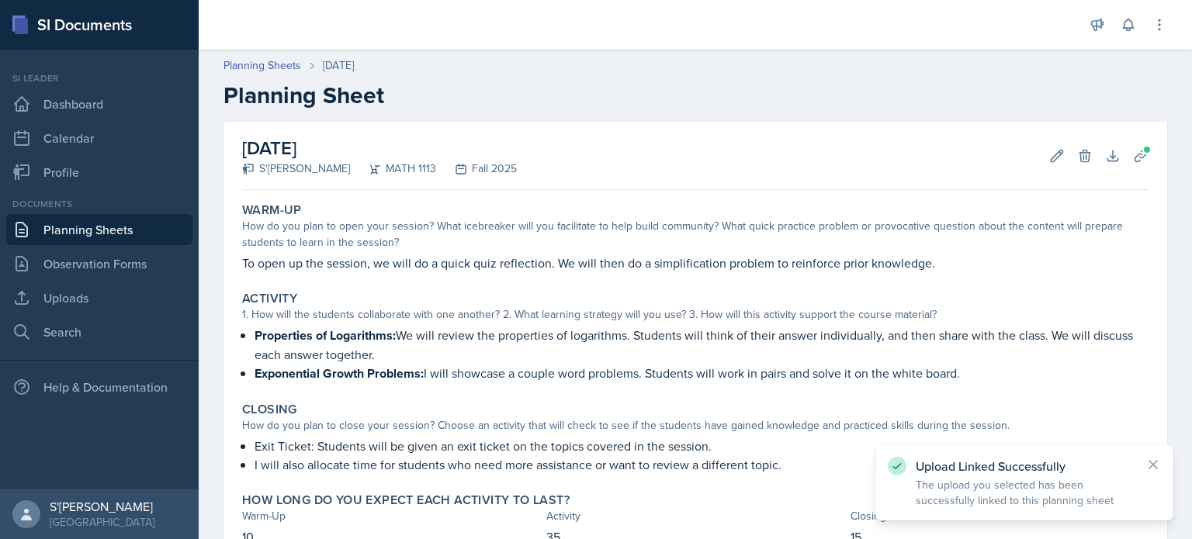
scroll to position [112, 0]
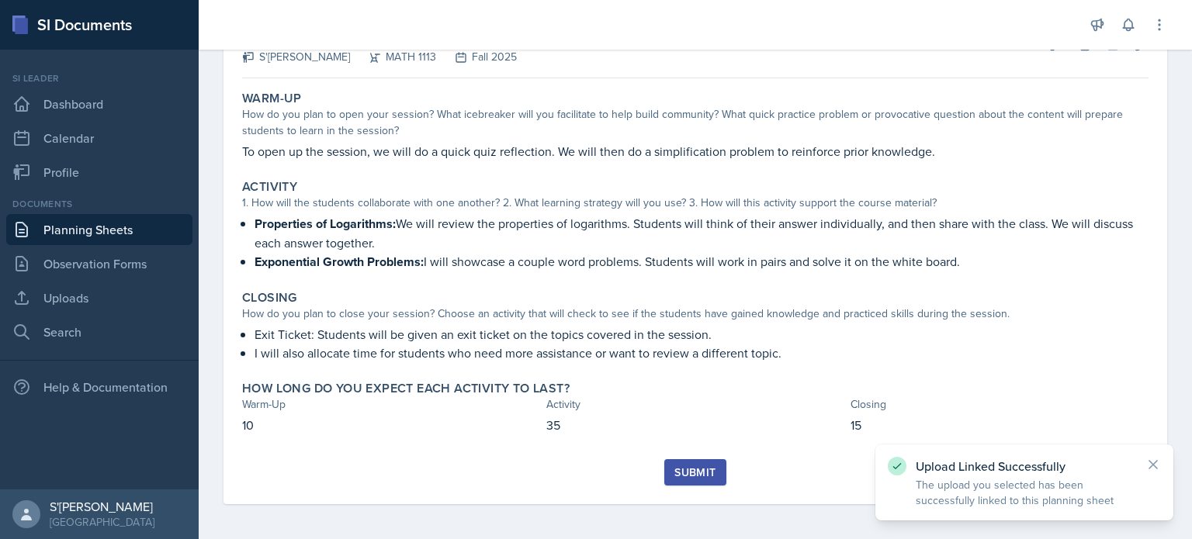
click at [705, 468] on div "Submit" at bounding box center [694, 472] width 41 height 12
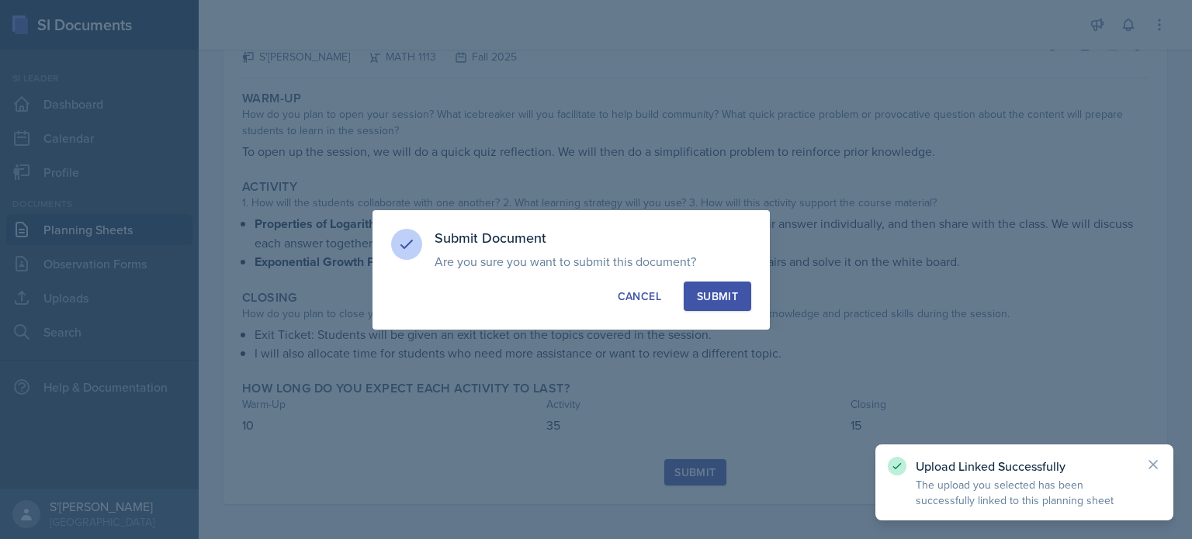
click at [718, 303] on div "Submit" at bounding box center [717, 297] width 41 height 16
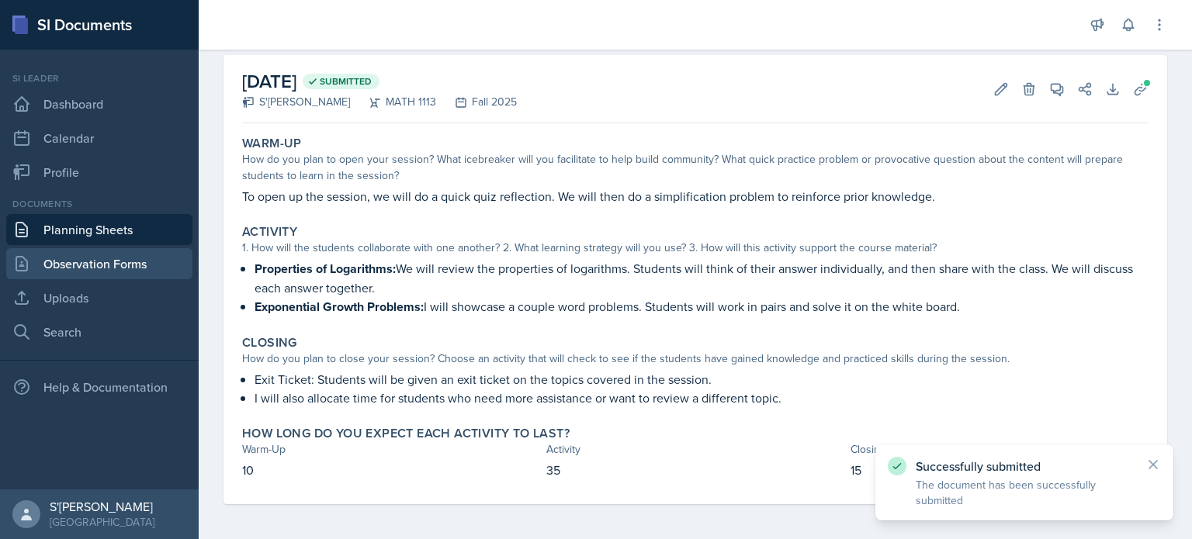
click at [139, 254] on link "Observation Forms" at bounding box center [99, 263] width 186 height 31
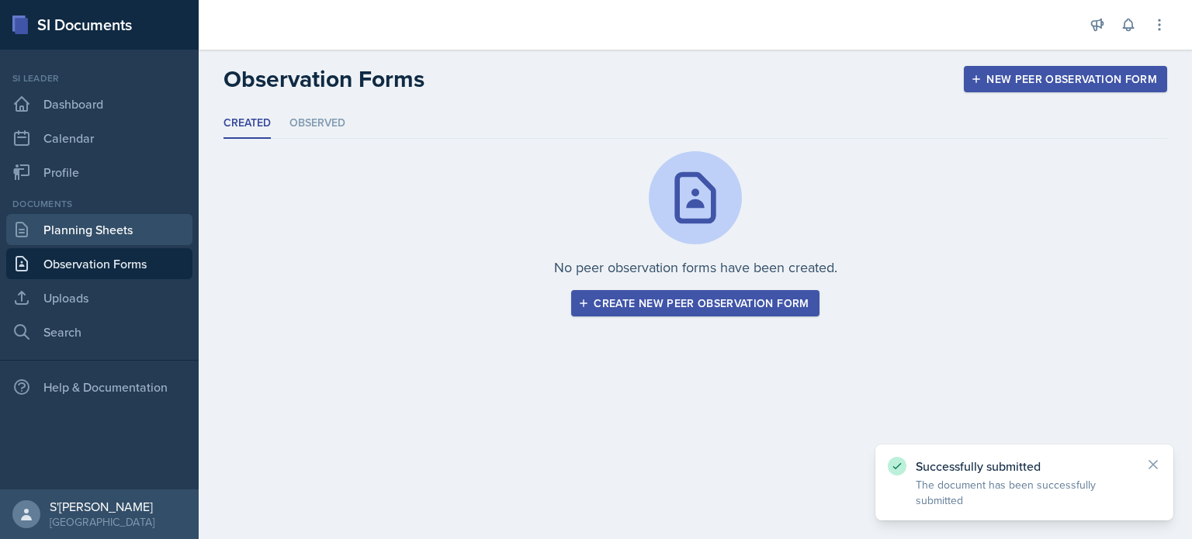
click at [118, 237] on link "Planning Sheets" at bounding box center [99, 229] width 186 height 31
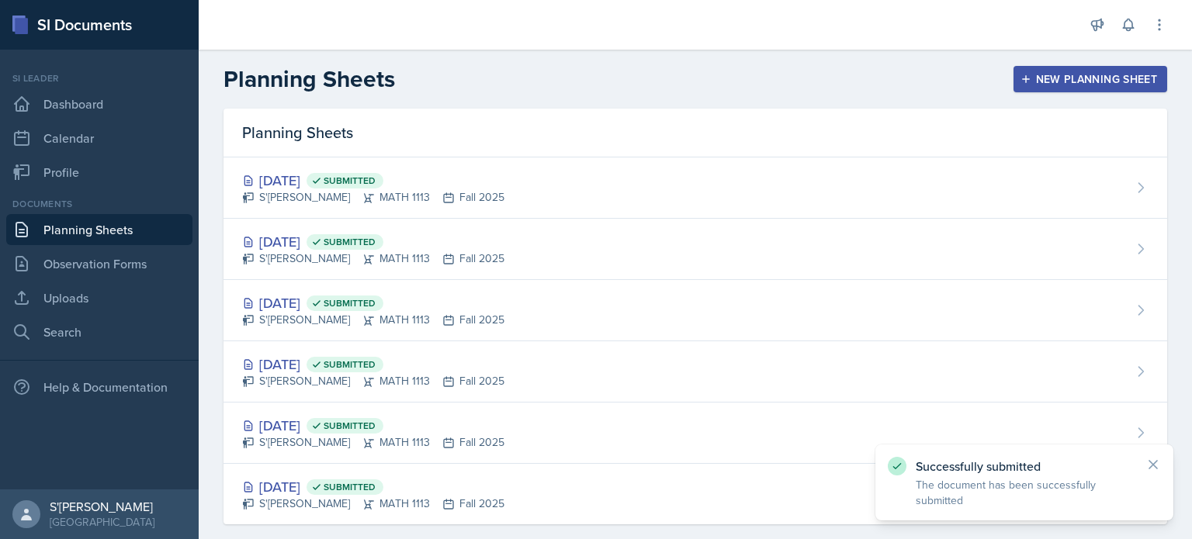
click at [118, 237] on link "Planning Sheets" at bounding box center [99, 229] width 186 height 31
